Goal: Navigation & Orientation: Go to known website

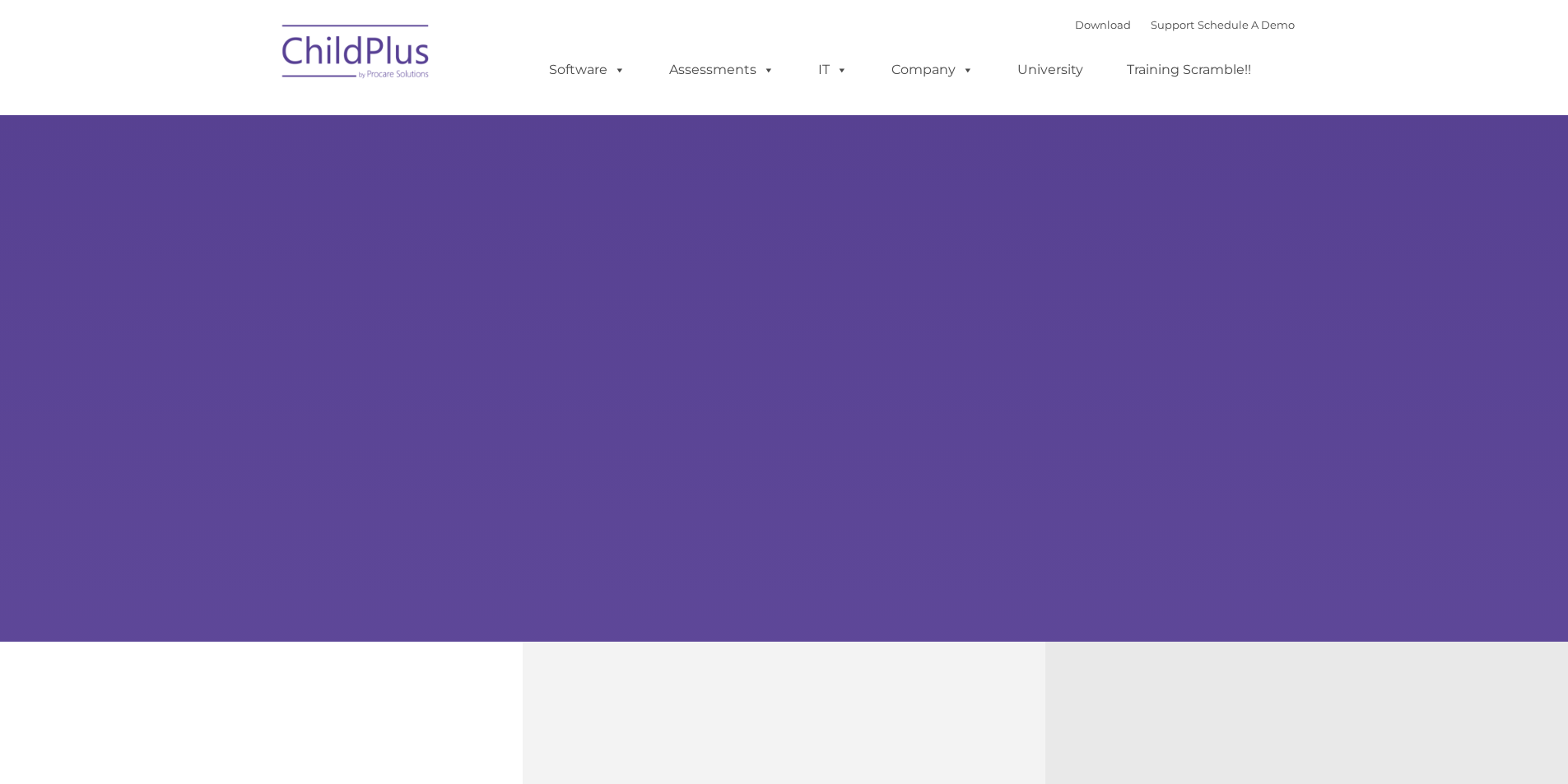
select select "MEDIUM"
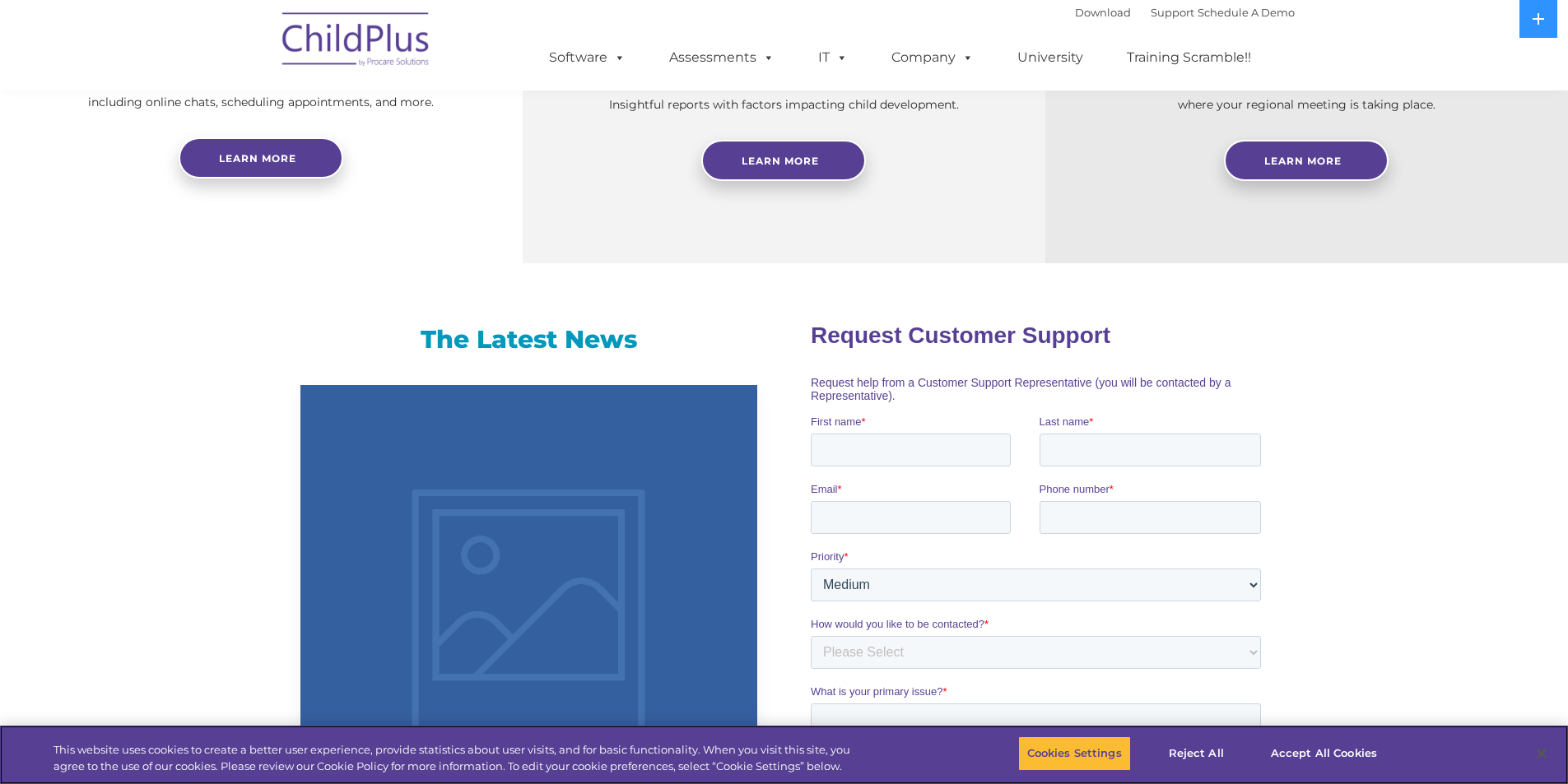
scroll to position [801, 0]
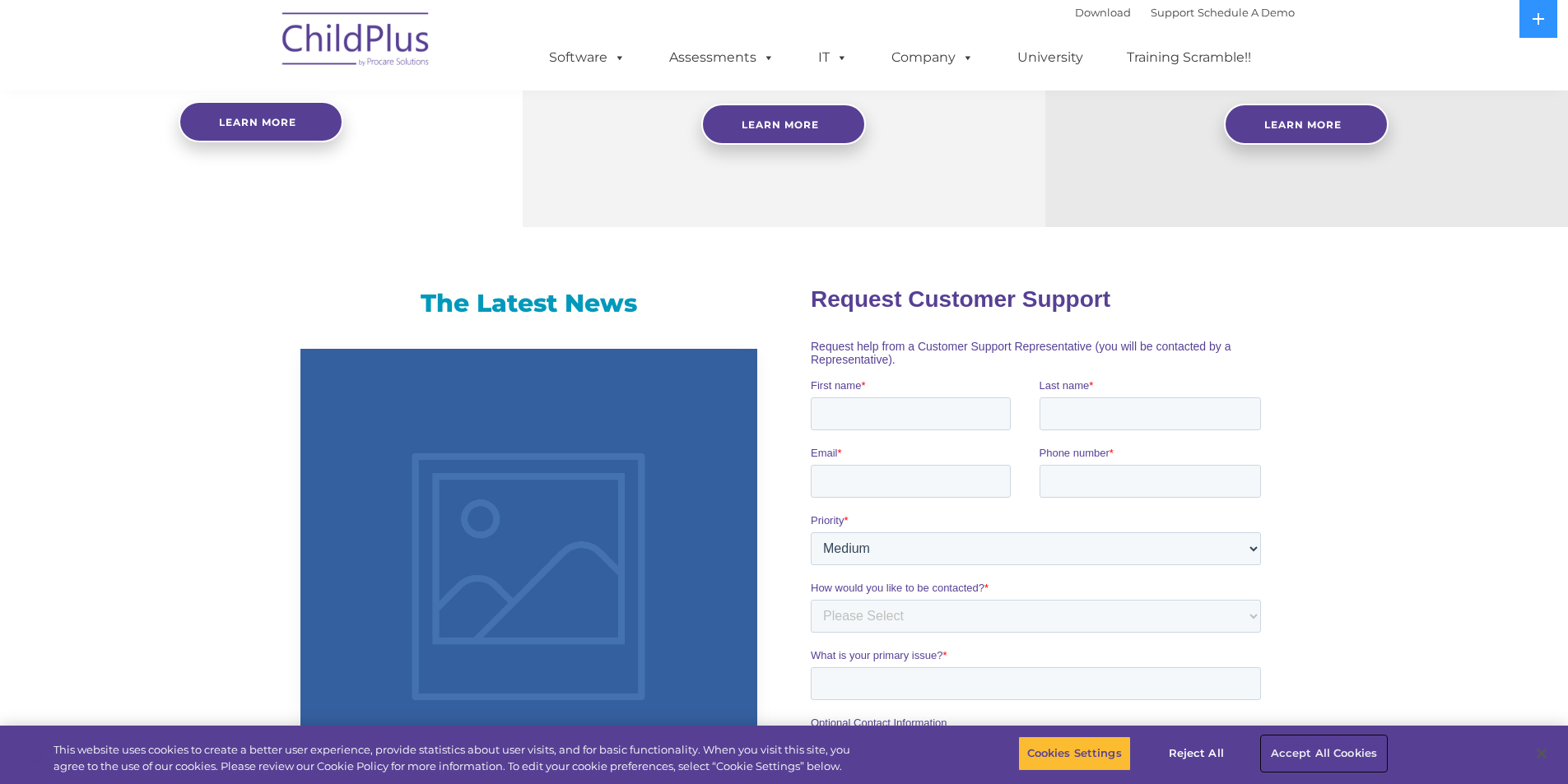
click at [1289, 748] on button "Accept All Cookies" at bounding box center [1324, 753] width 125 height 34
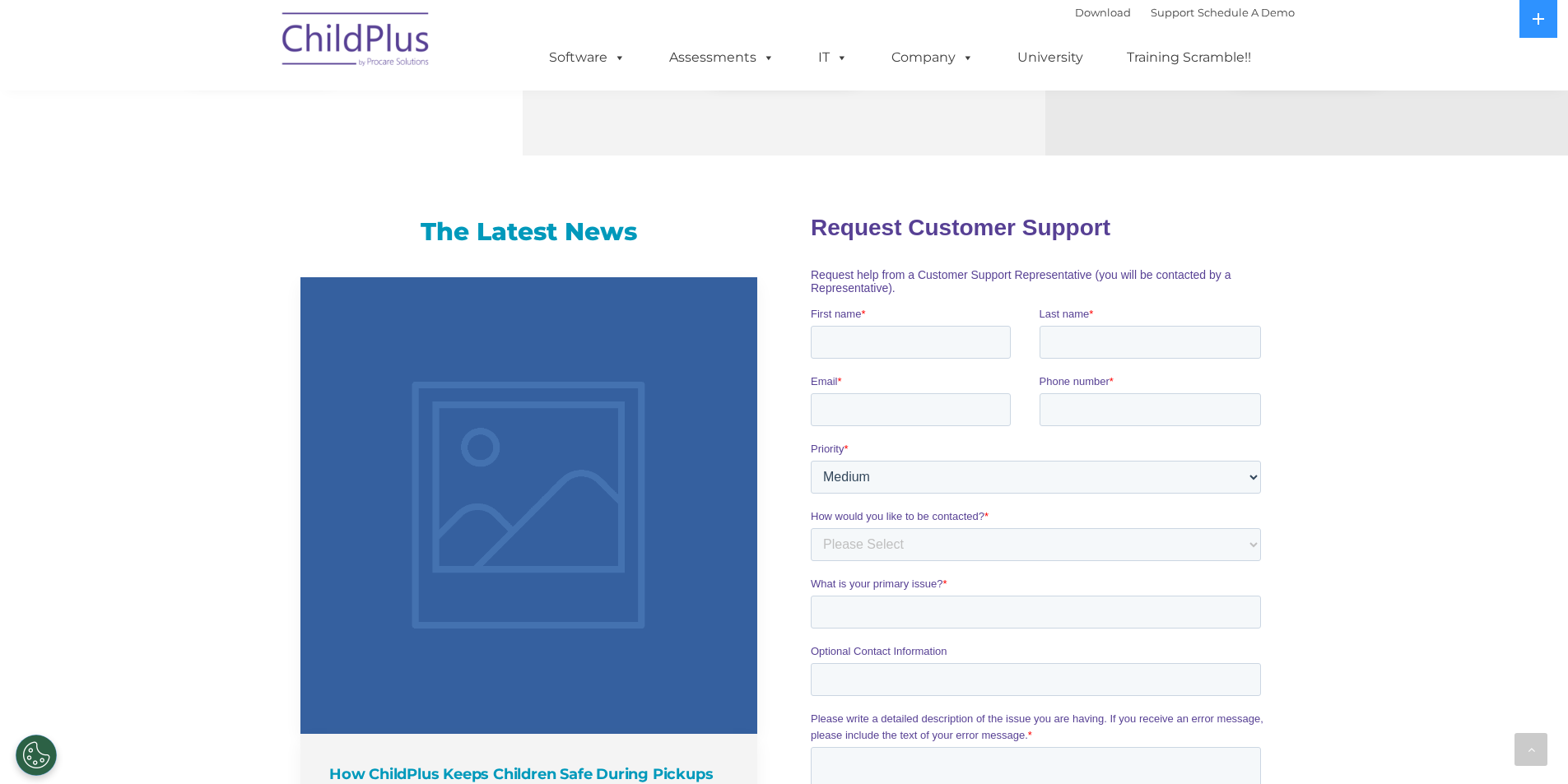
scroll to position [0, 0]
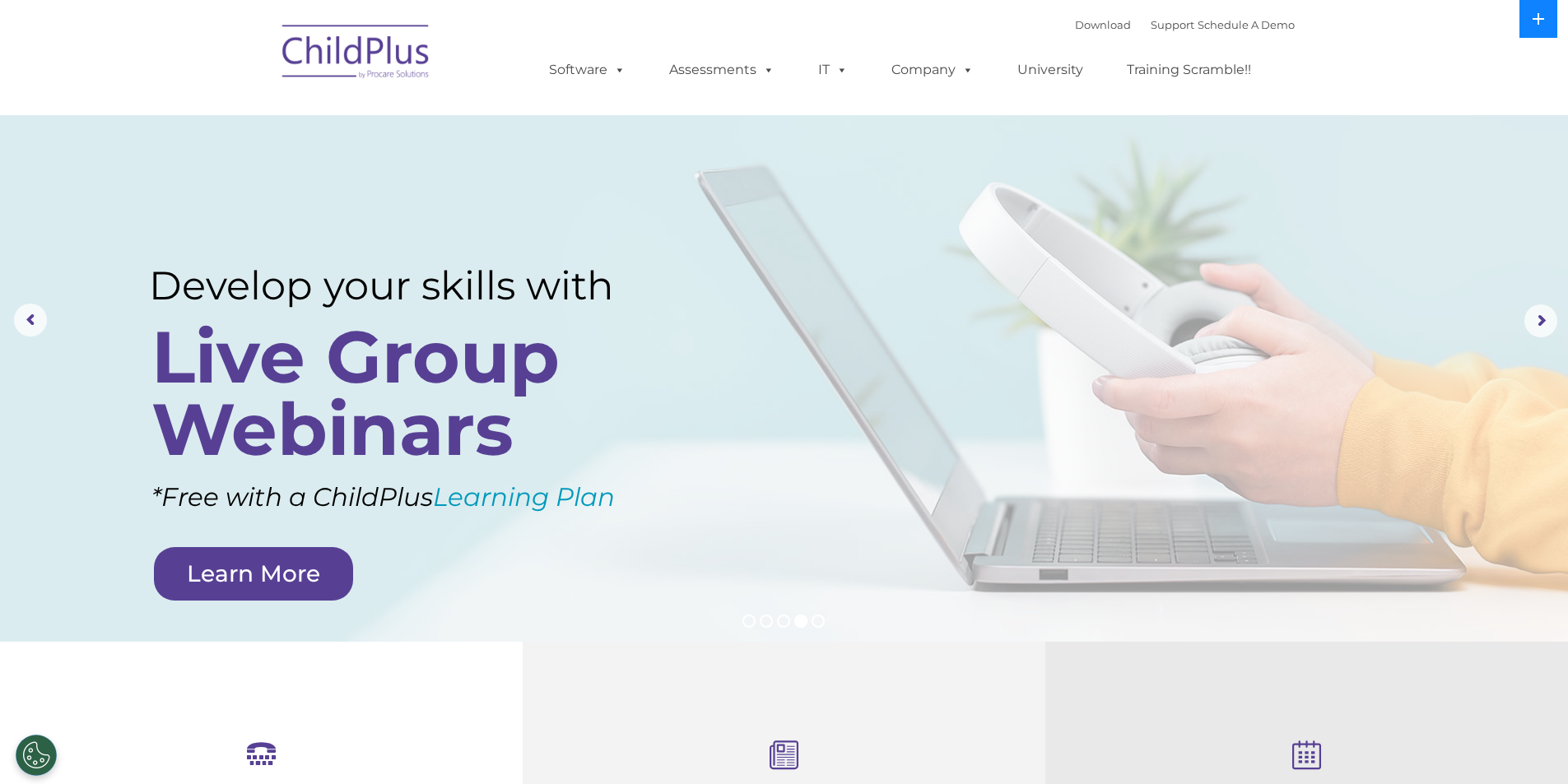
click at [1537, 17] on icon at bounding box center [1538, 19] width 13 height 13
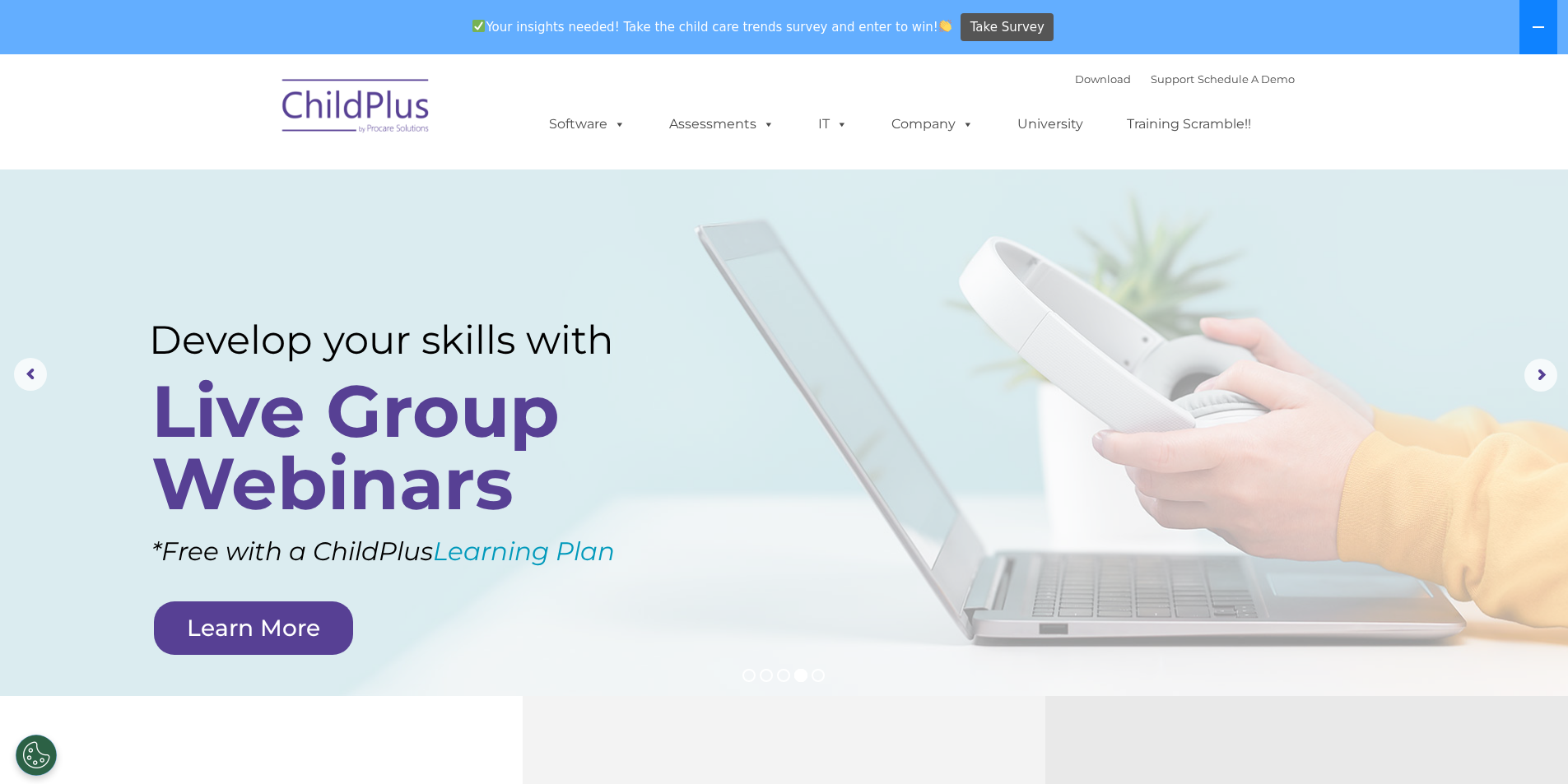
click at [1537, 17] on button at bounding box center [1538, 26] width 38 height 54
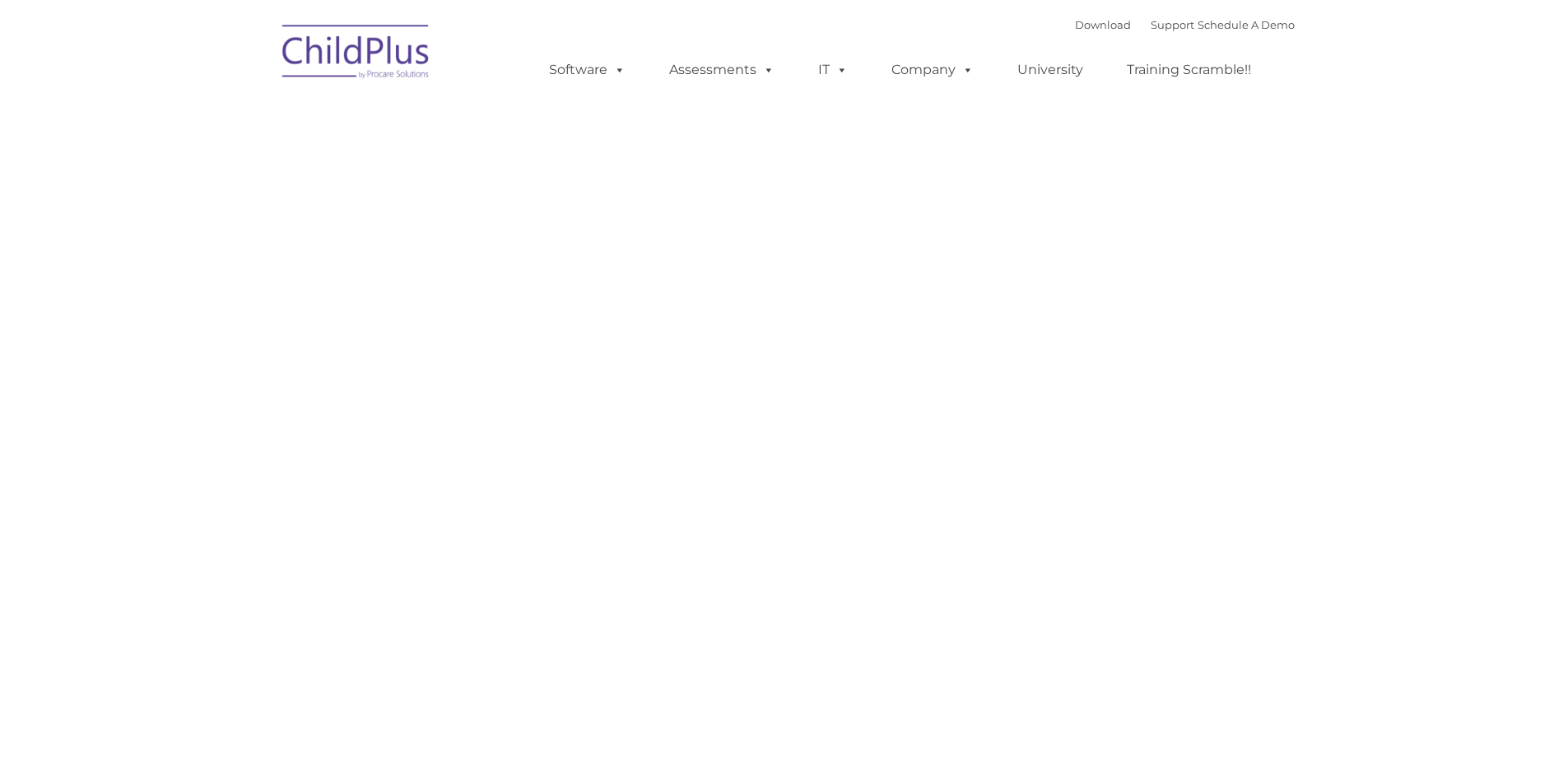
type input ""
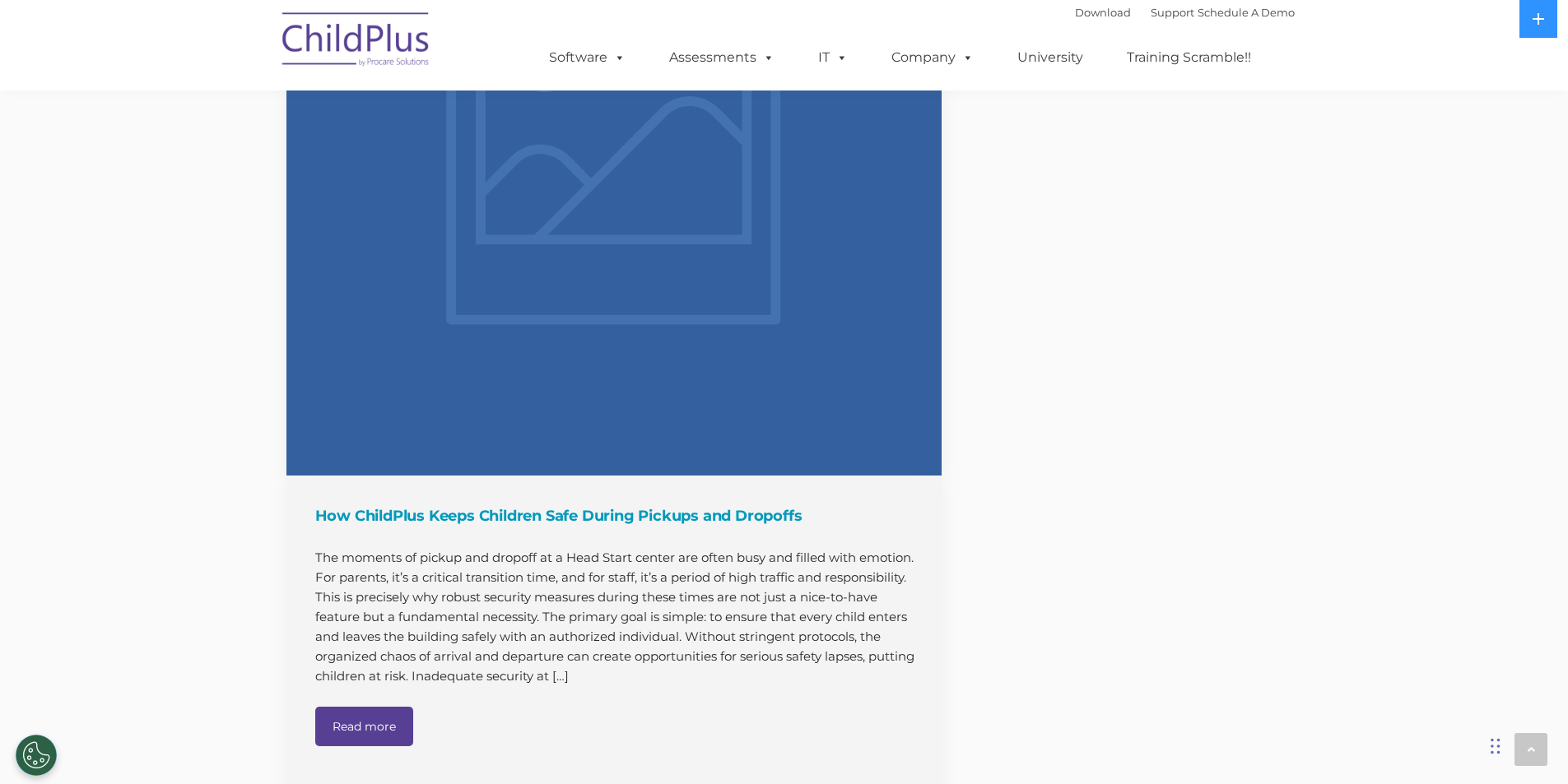
scroll to position [2043, 0]
